Goal: Transaction & Acquisition: Purchase product/service

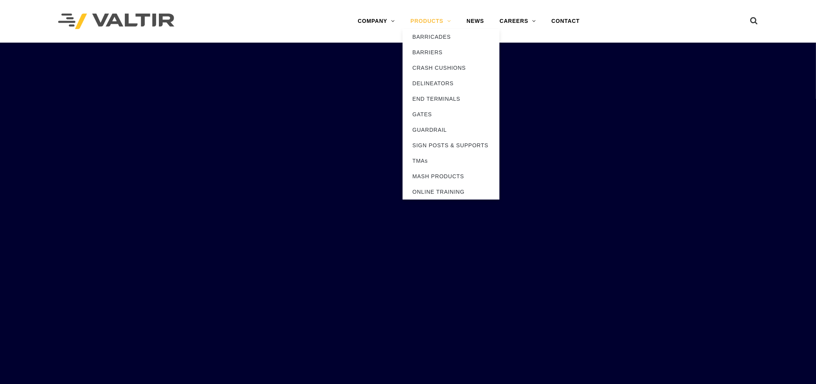
click at [445, 22] on link "PRODUCTS" at bounding box center [430, 21] width 56 height 15
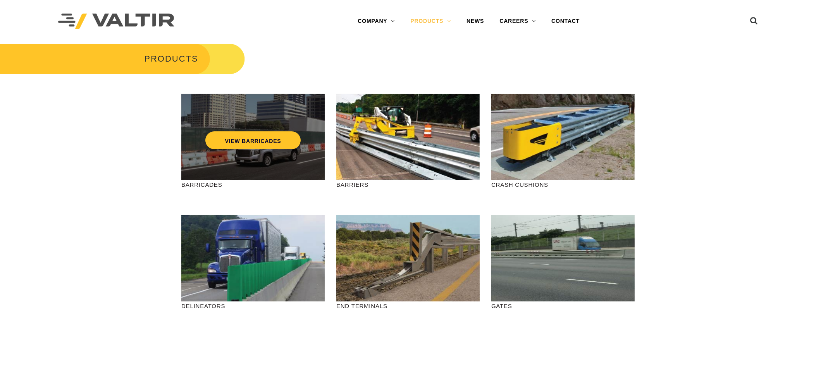
click at [251, 129] on div "VIEW BARRICADES" at bounding box center [253, 124] width 112 height 26
click at [253, 134] on link "VIEW BARRICADES" at bounding box center [252, 140] width 95 height 18
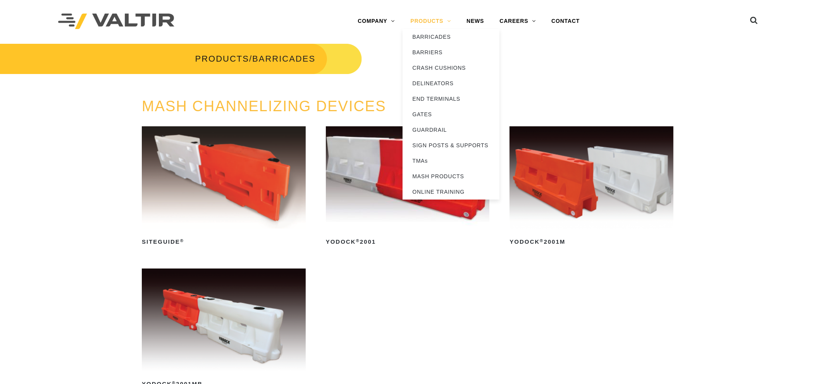
click at [440, 23] on link "PRODUCTS" at bounding box center [430, 21] width 56 height 15
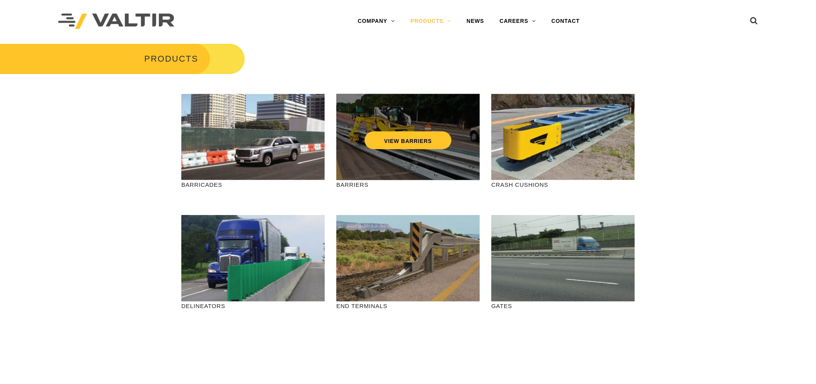
click at [383, 166] on div "VIEW BARRIERS" at bounding box center [407, 137] width 143 height 86
click at [390, 139] on link "VIEW BARRIERS" at bounding box center [408, 140] width 86 height 18
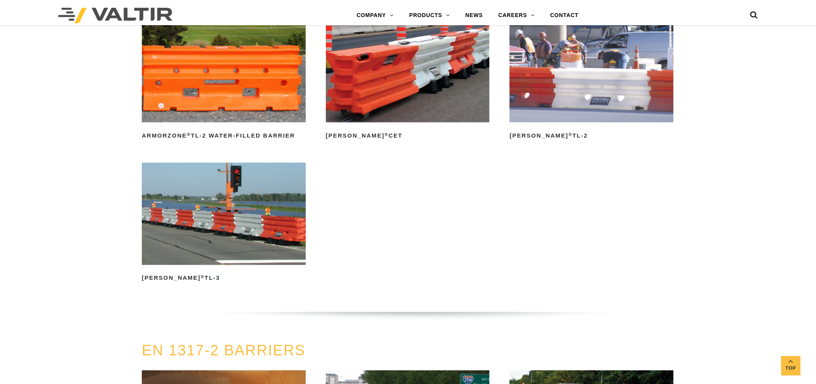
scroll to position [1267, 0]
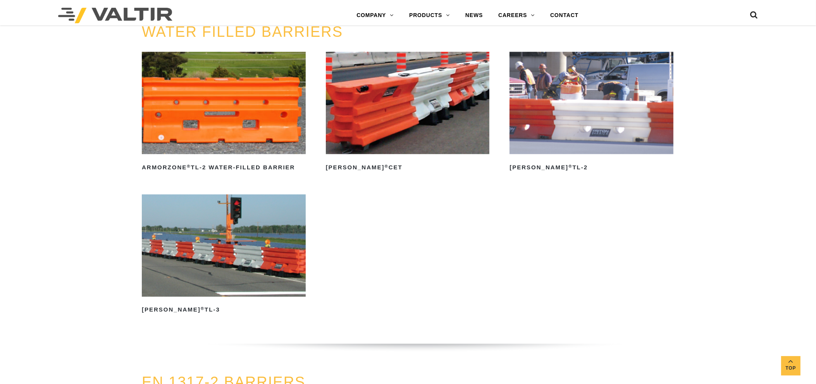
click at [245, 97] on img at bounding box center [224, 103] width 164 height 102
click at [243, 113] on img at bounding box center [224, 103] width 164 height 102
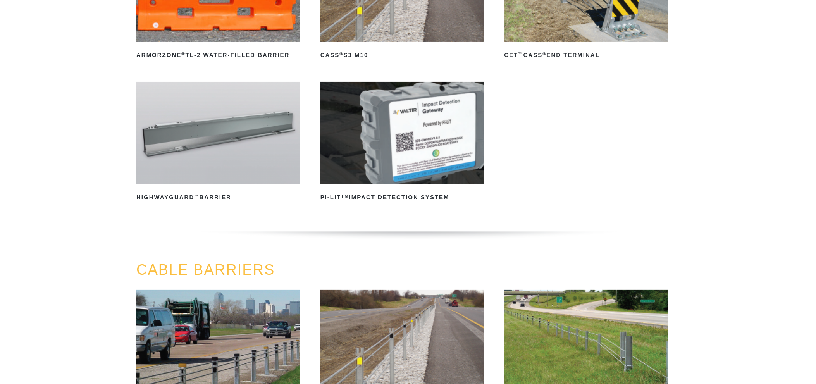
scroll to position [0, 5]
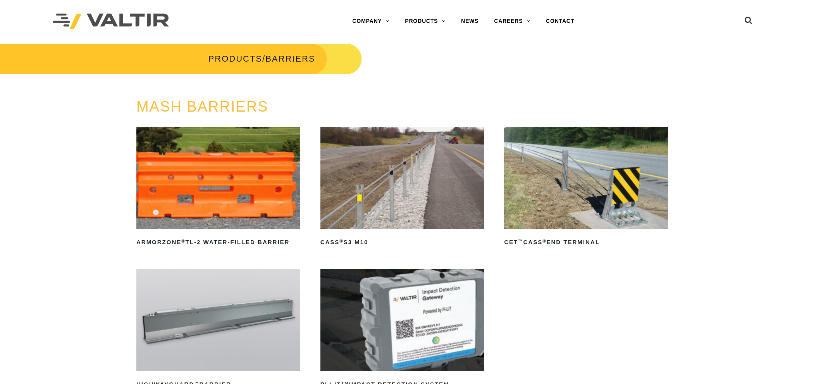
click at [256, 175] on img at bounding box center [218, 178] width 164 height 102
